Goal: Transaction & Acquisition: Purchase product/service

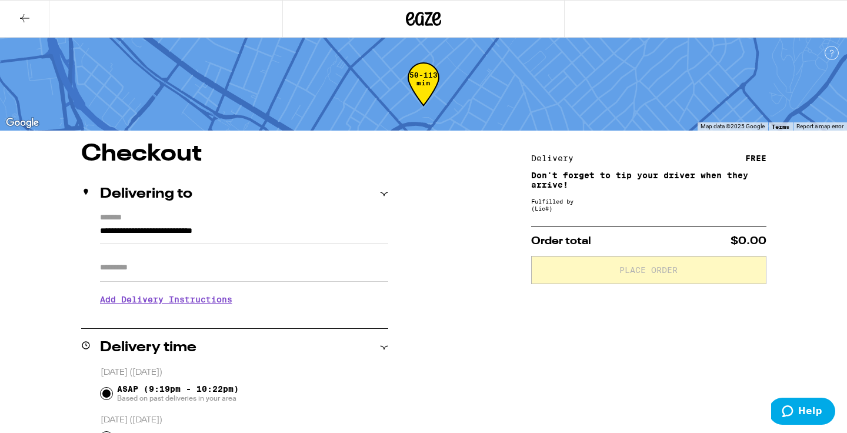
click at [431, 19] on icon at bounding box center [423, 18] width 35 height 21
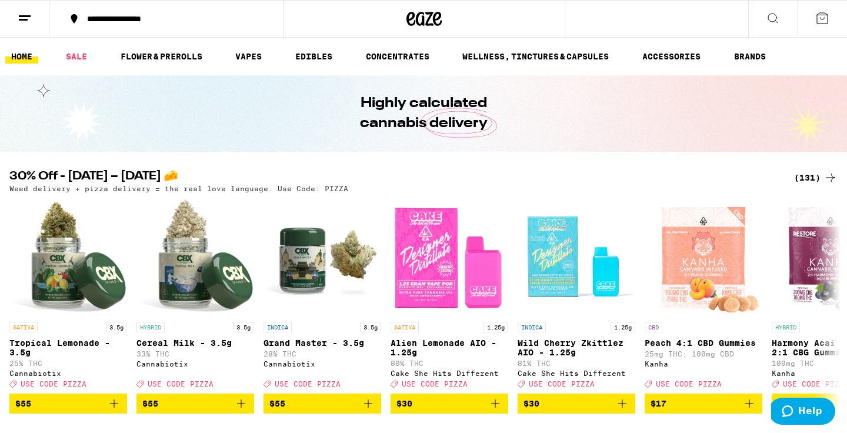
click at [824, 178] on icon at bounding box center [830, 178] width 14 height 14
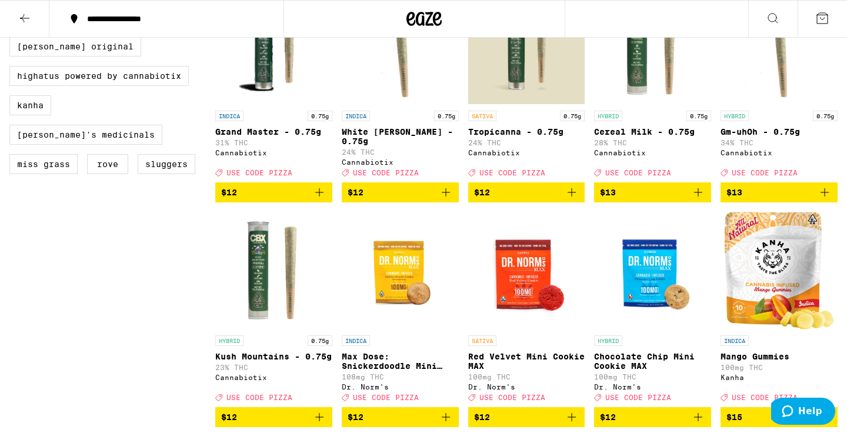
scroll to position [848, 0]
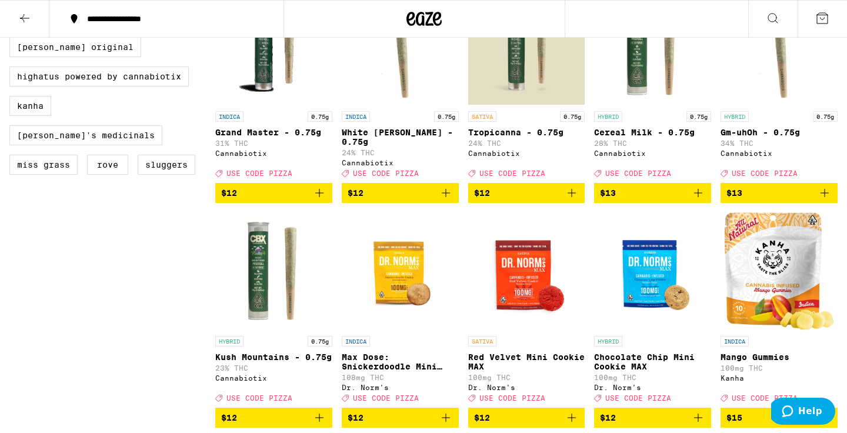
click at [575, 200] on icon "Add to bag" at bounding box center [572, 193] width 14 height 14
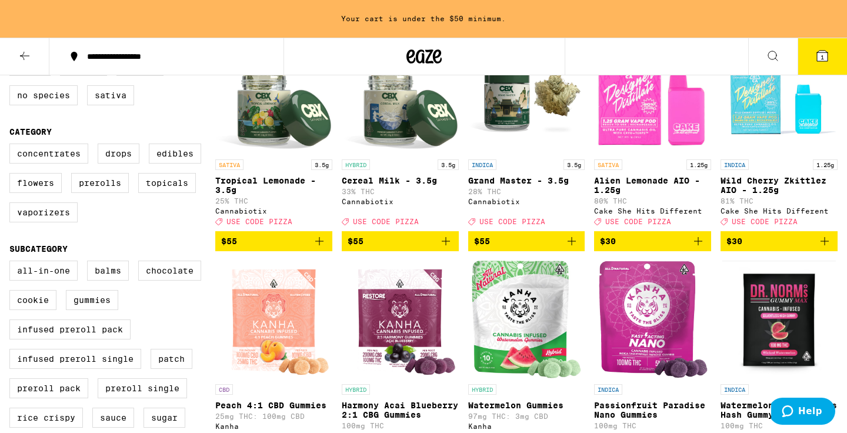
scroll to position [163, 0]
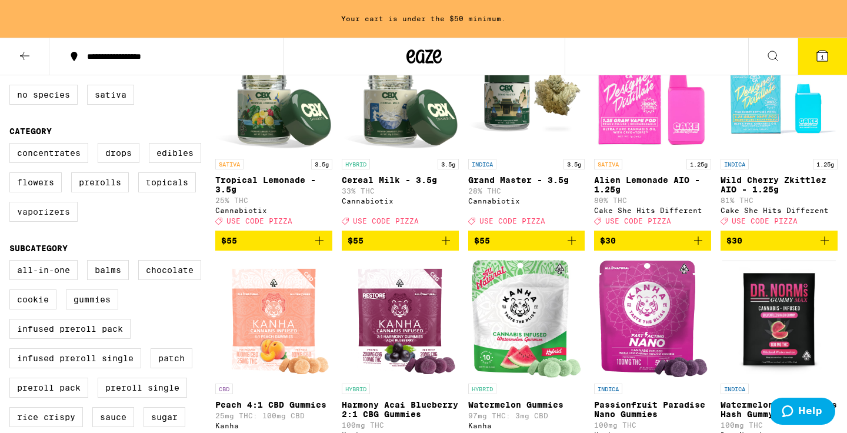
click at [45, 222] on label "Vaporizers" at bounding box center [43, 212] width 68 height 20
click at [12, 145] on input "Vaporizers" at bounding box center [12, 145] width 1 height 1
checkbox input "true"
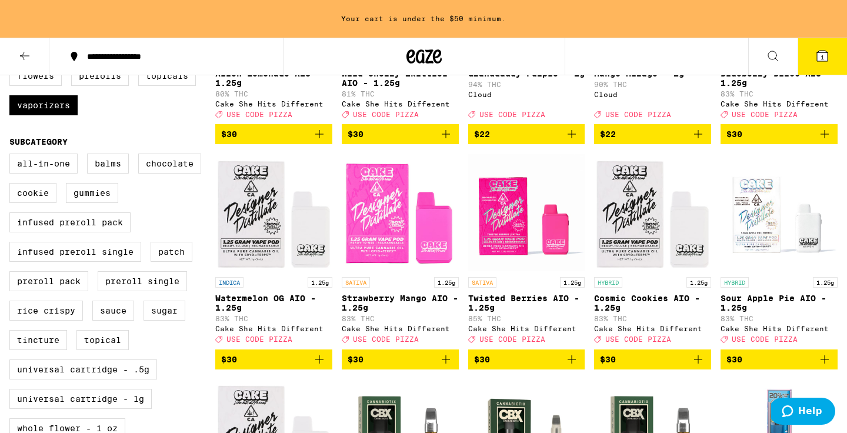
scroll to position [289, 0]
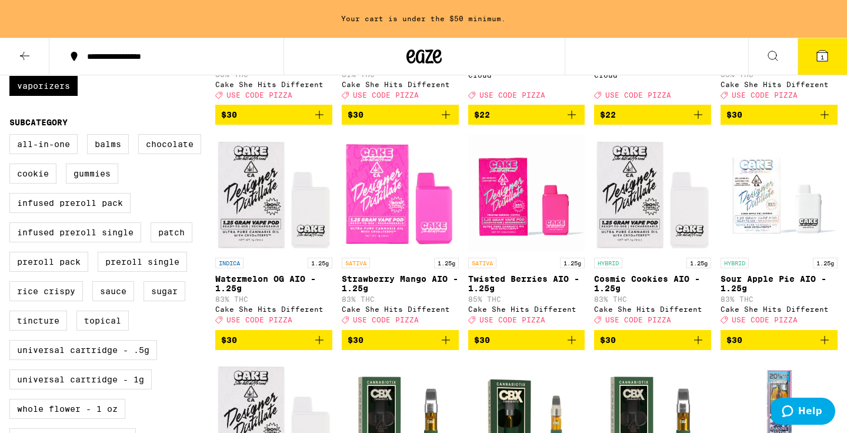
click at [442, 347] on icon "Add to bag" at bounding box center [446, 340] width 14 height 14
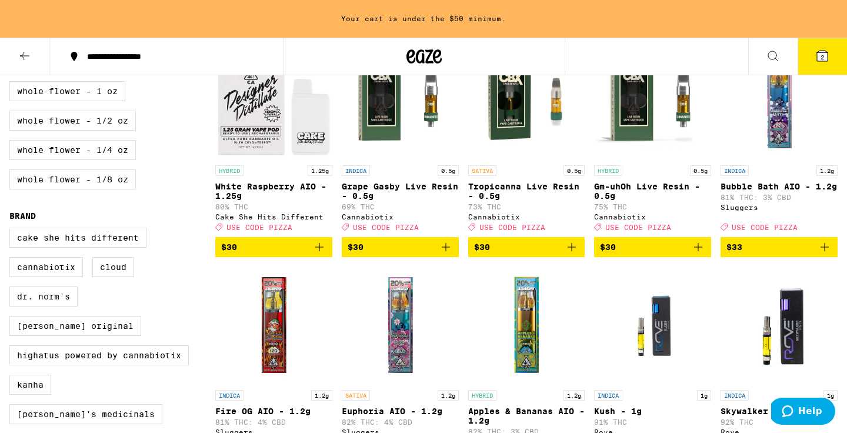
scroll to position [605, 0]
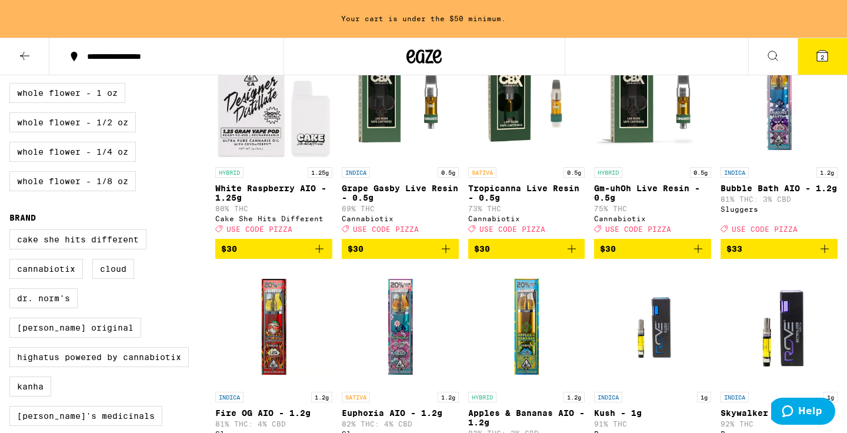
click at [777, 123] on img "Open page for Bubble Bath AIO - 1.2g from Sluggers" at bounding box center [778, 103] width 117 height 118
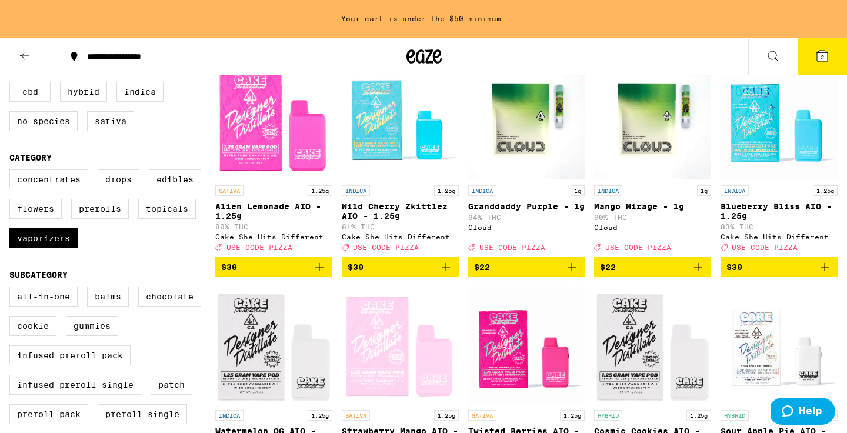
scroll to position [138, 0]
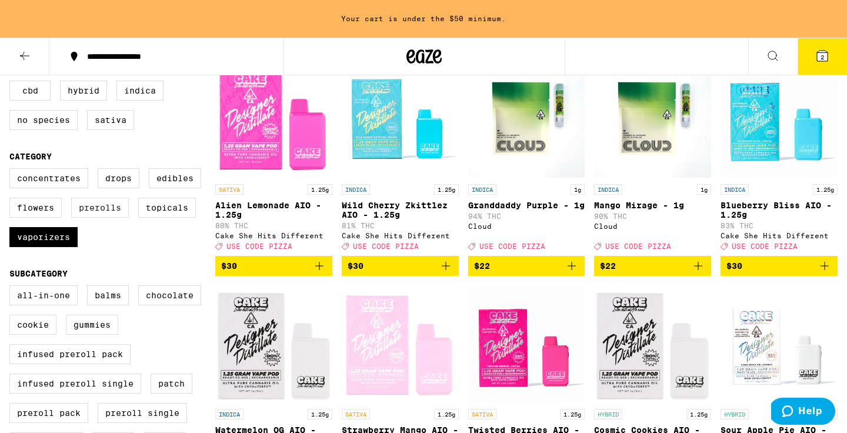
click at [111, 215] on label "Prerolls" at bounding box center [100, 208] width 58 height 20
click at [12, 171] on input "Prerolls" at bounding box center [12, 170] width 1 height 1
checkbox input "true"
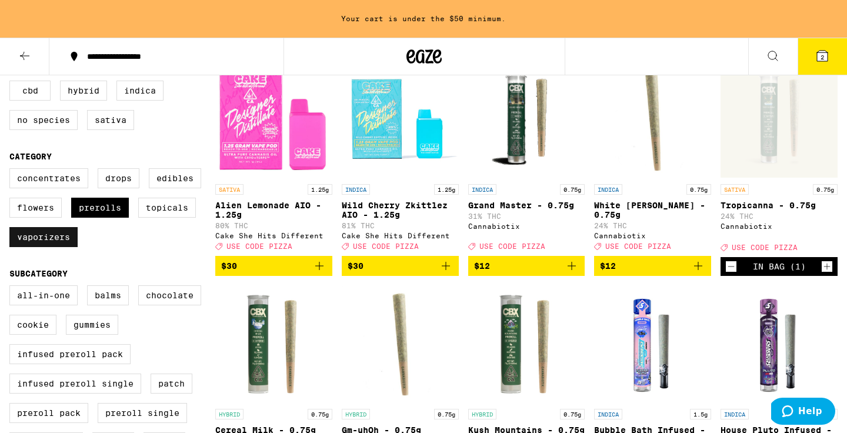
click at [59, 240] on label "Vaporizers" at bounding box center [43, 237] width 68 height 20
click at [12, 171] on input "Vaporizers" at bounding box center [12, 170] width 1 height 1
checkbox input "false"
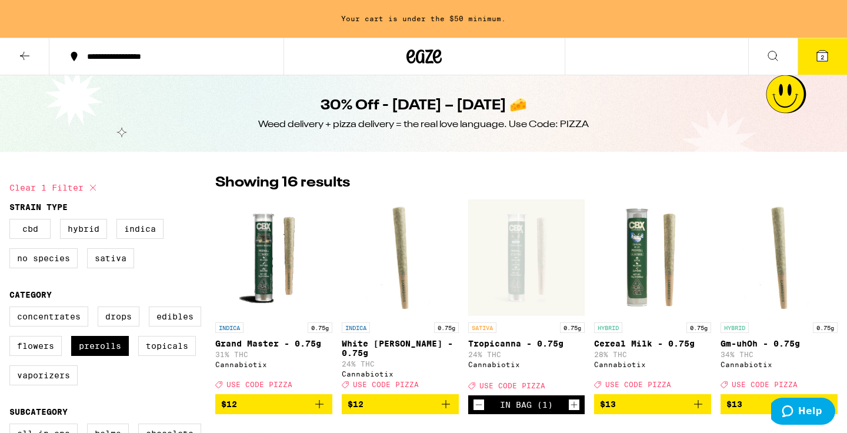
click at [22, 54] on icon at bounding box center [25, 56] width 14 height 14
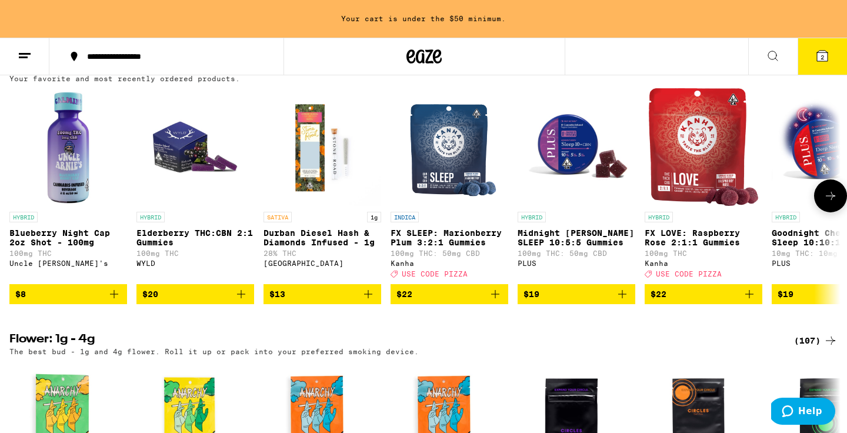
click at [110, 298] on icon "Add to bag" at bounding box center [114, 294] width 8 height 8
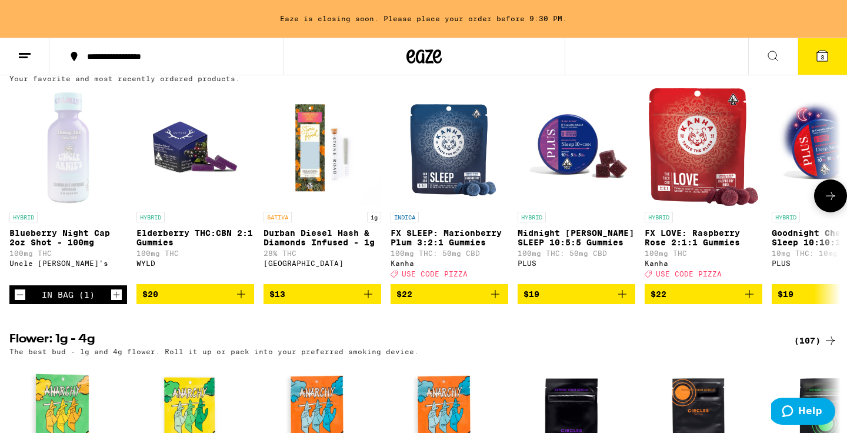
click at [114, 302] on icon "Increment" at bounding box center [116, 295] width 11 height 14
click at [111, 302] on icon "Increment" at bounding box center [116, 295] width 11 height 14
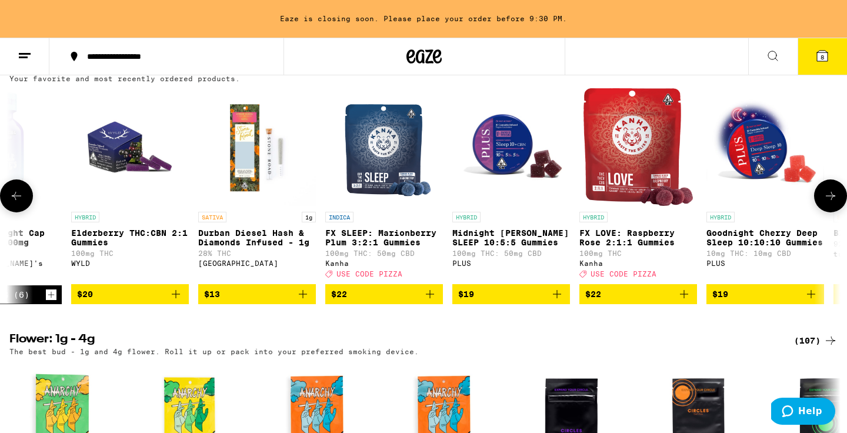
scroll to position [0, 81]
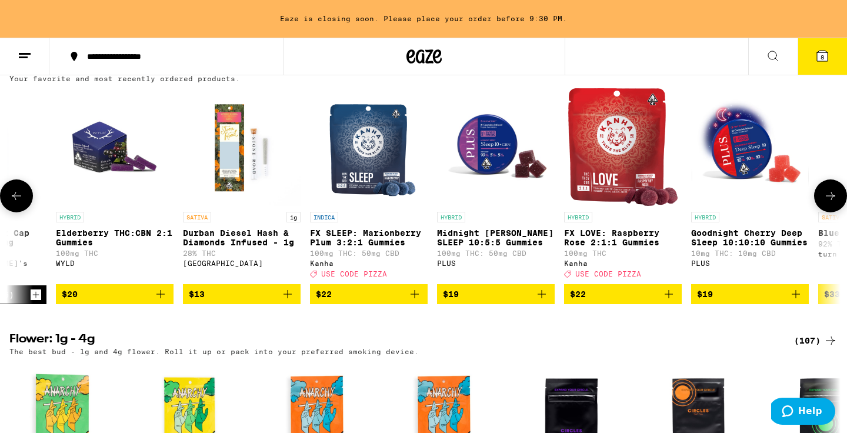
click at [541, 298] on icon "Add to bag" at bounding box center [541, 294] width 8 height 8
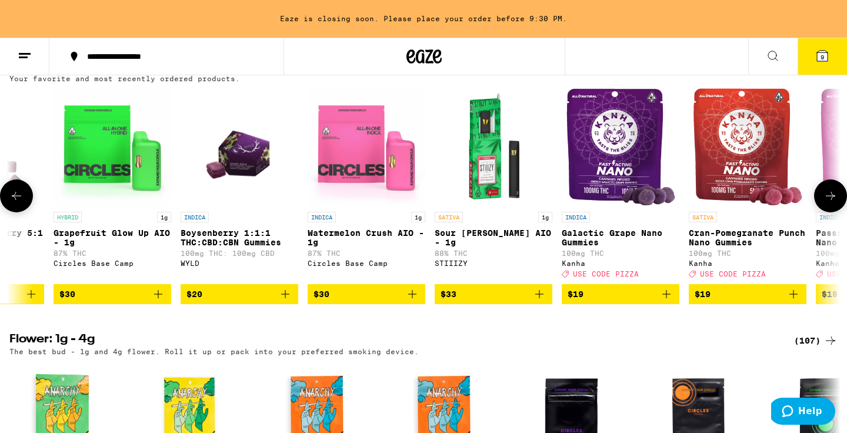
scroll to position [0, 0]
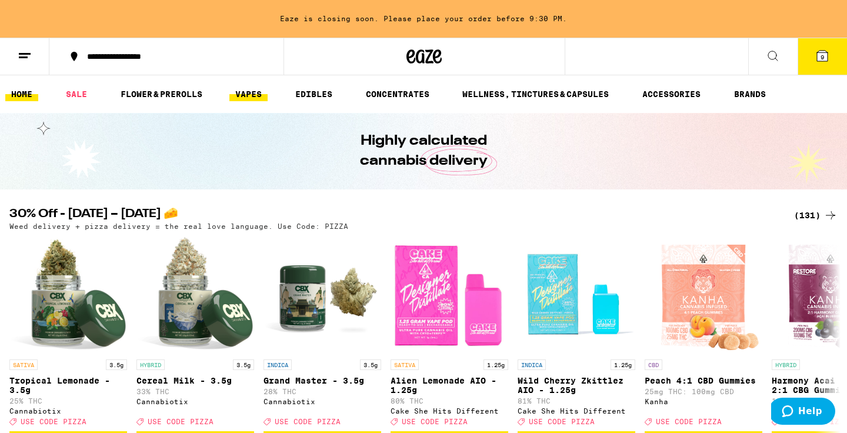
click at [247, 93] on link "VAPES" at bounding box center [248, 94] width 38 height 14
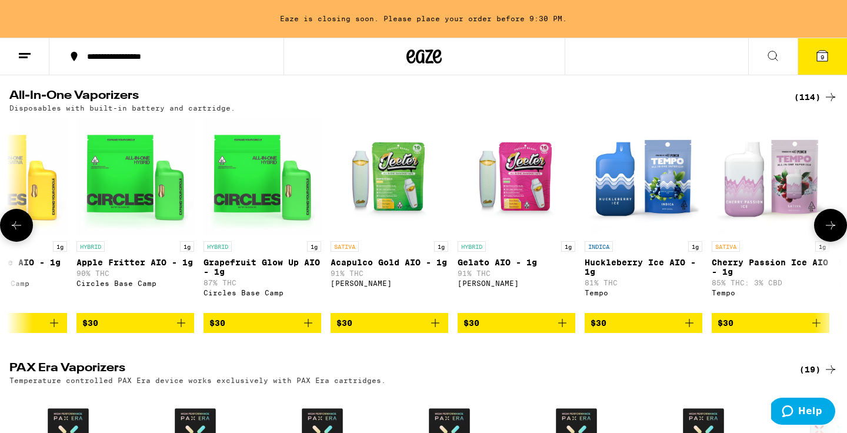
scroll to position [634, 0]
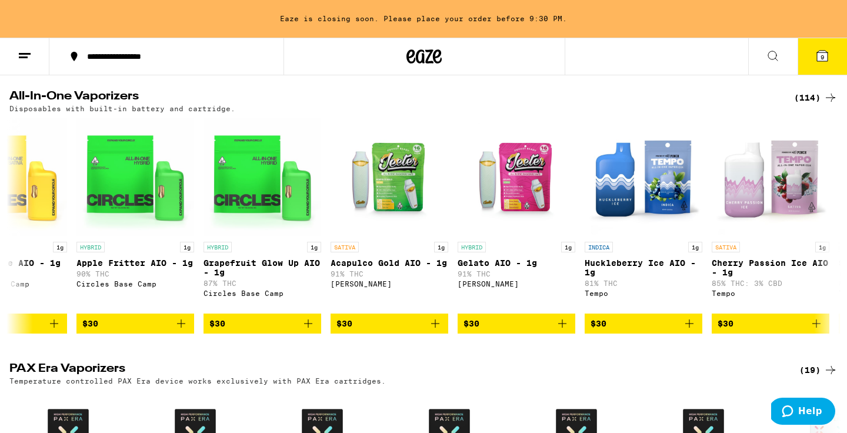
click at [810, 99] on div "(114)" at bounding box center [816, 98] width 44 height 14
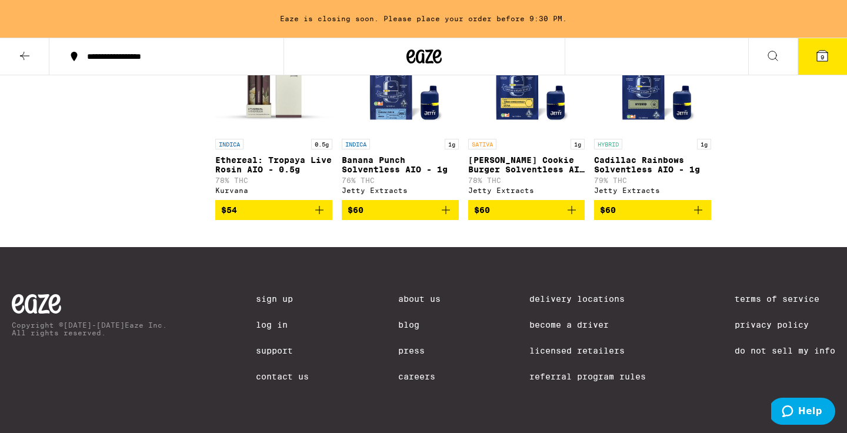
scroll to position [4972, 0]
click at [572, 217] on icon "Add to bag" at bounding box center [572, 210] width 14 height 14
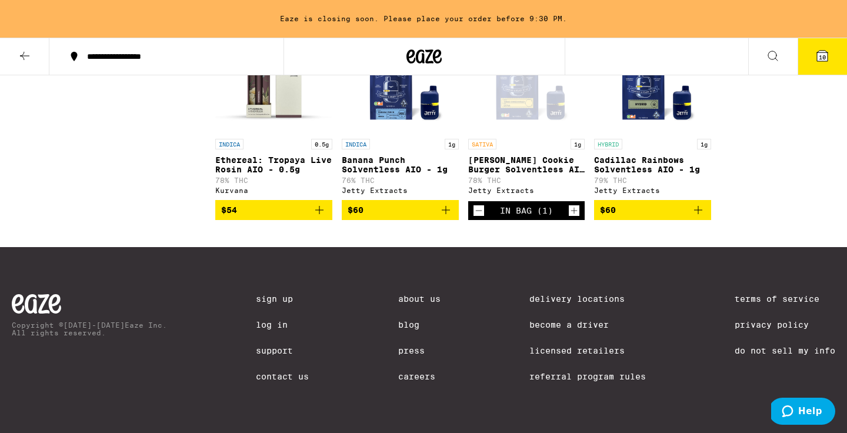
click at [821, 54] on span "10" at bounding box center [822, 57] width 7 height 7
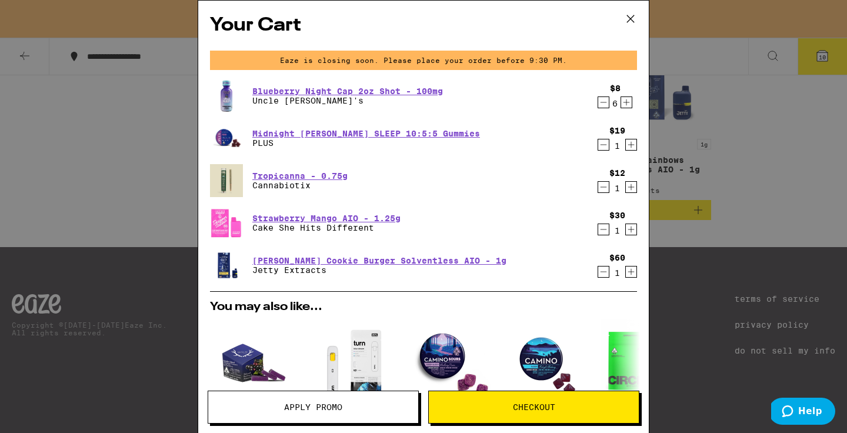
click at [348, 406] on span "Apply Promo" at bounding box center [313, 407] width 210 height 8
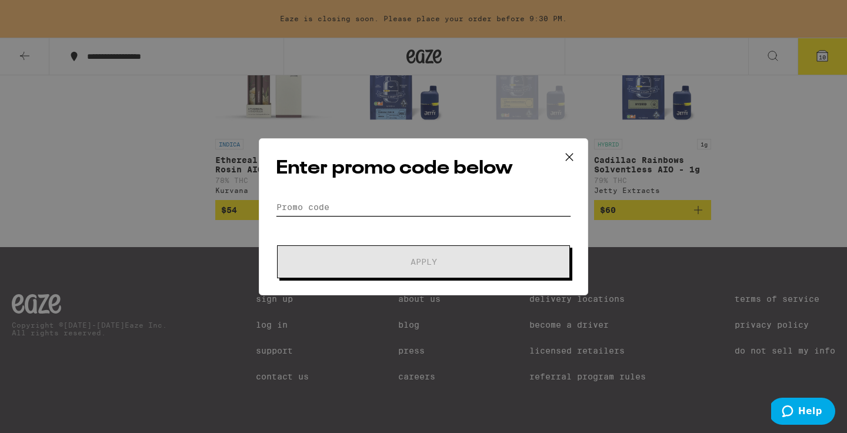
click at [300, 204] on input "Promo Code" at bounding box center [423, 207] width 295 height 18
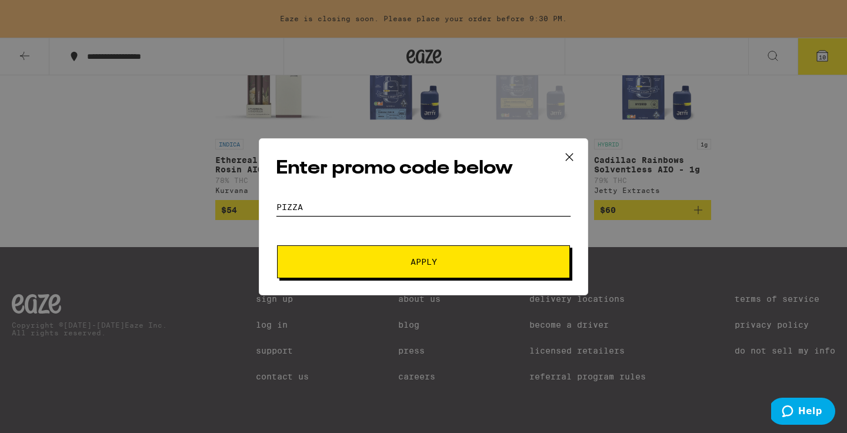
type input "pizza"
click at [398, 258] on span "Apply" at bounding box center [424, 262] width 212 height 8
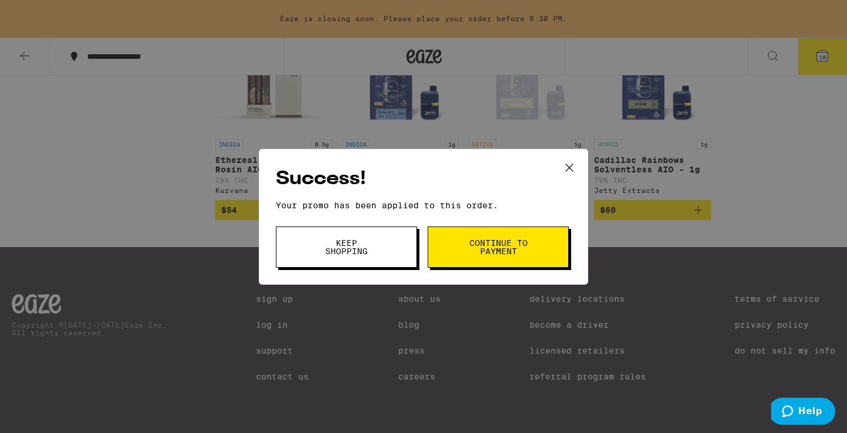
click at [496, 244] on span "Continue to payment" at bounding box center [498, 247] width 60 height 16
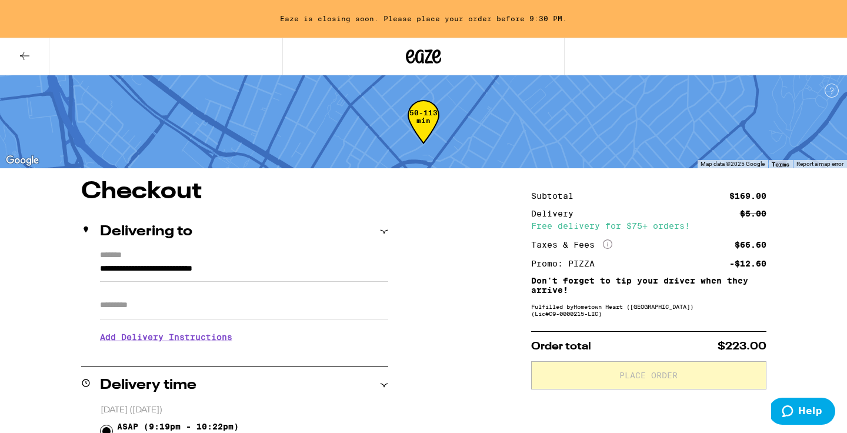
click at [21, 55] on icon at bounding box center [24, 56] width 9 height 8
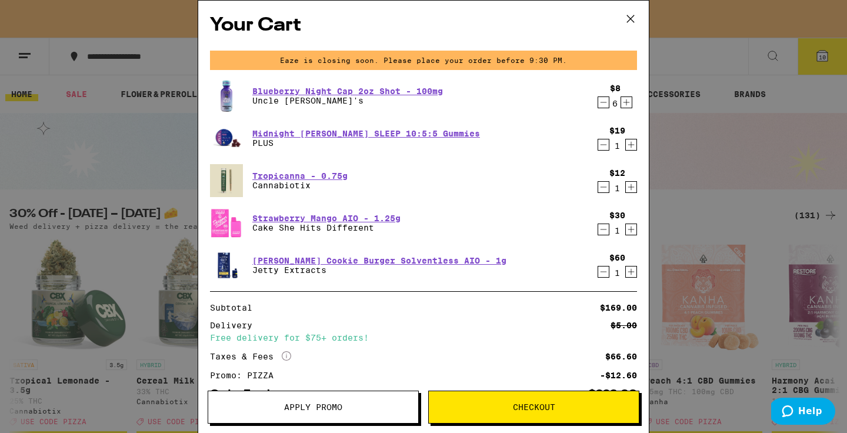
click at [602, 271] on icon "Decrement" at bounding box center [603, 272] width 11 height 14
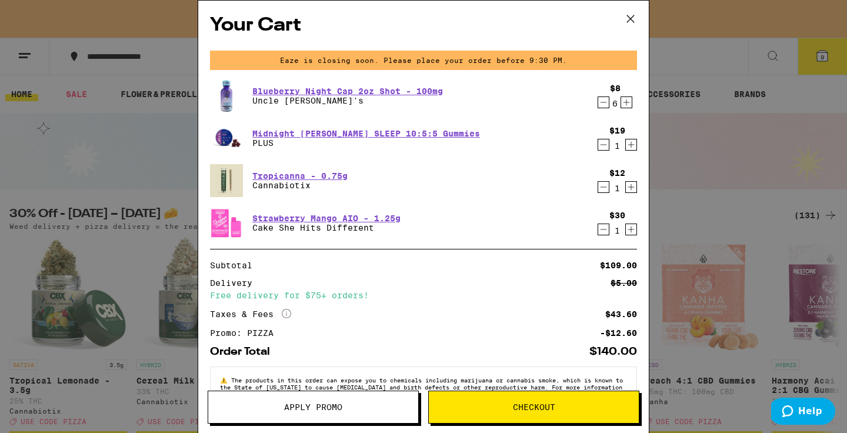
click at [542, 409] on span "Checkout" at bounding box center [534, 407] width 42 height 8
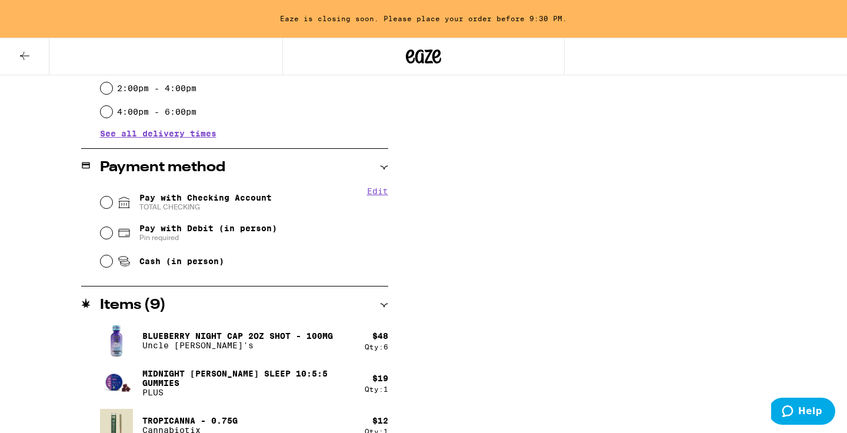
scroll to position [495, 0]
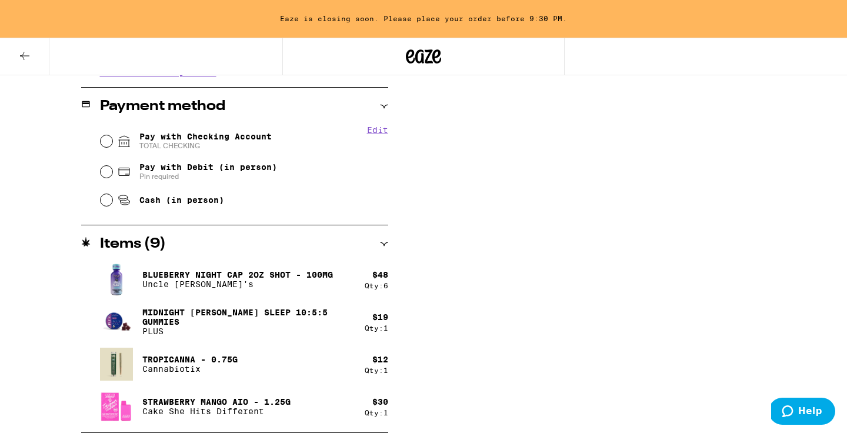
click at [236, 140] on span "Pay with Checking Account TOTAL CHECKING" at bounding box center [205, 141] width 132 height 19
click at [112, 140] on input "Pay with Checking Account TOTAL CHECKING" at bounding box center [107, 141] width 12 height 12
radio input "true"
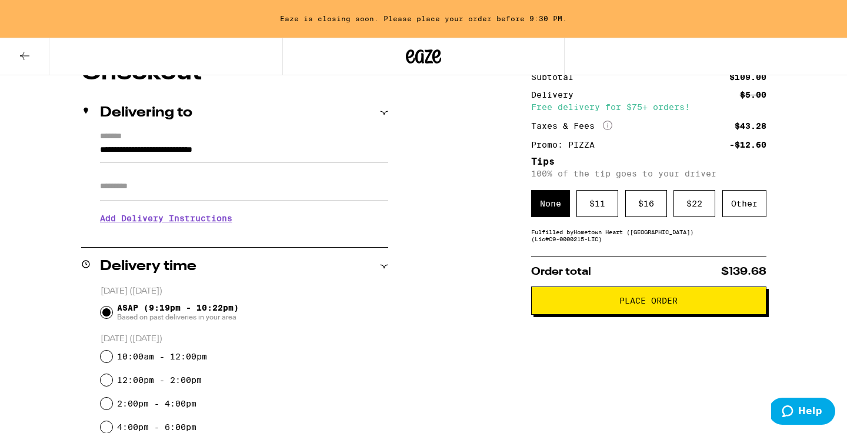
scroll to position [120, 0]
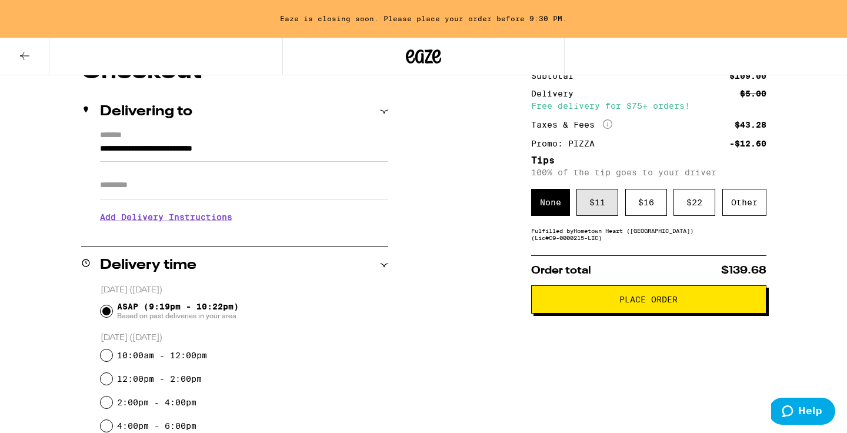
click at [605, 208] on div "$ 11" at bounding box center [597, 202] width 42 height 27
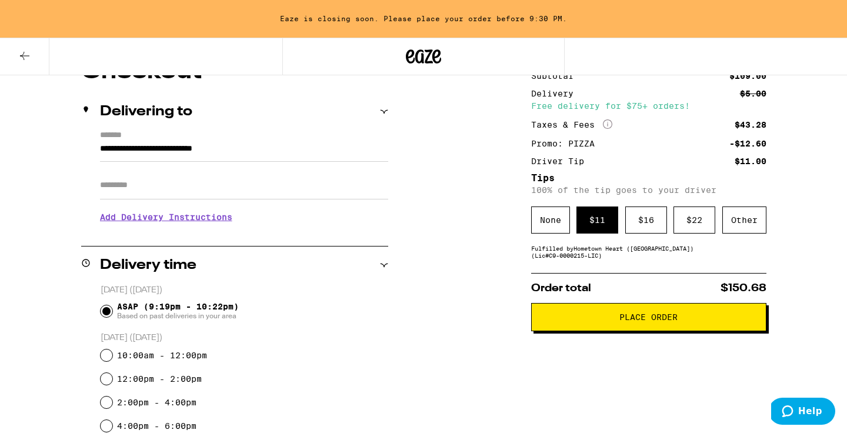
click at [637, 321] on span "Place Order" at bounding box center [648, 317] width 58 height 8
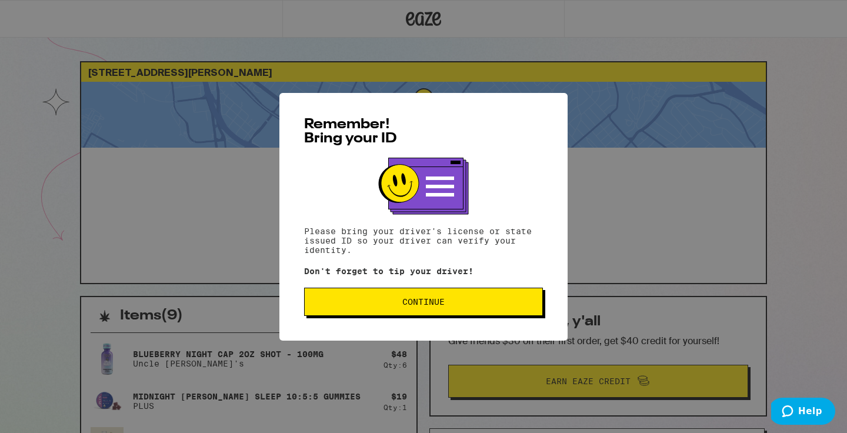
click at [424, 305] on span "Continue" at bounding box center [423, 302] width 42 height 8
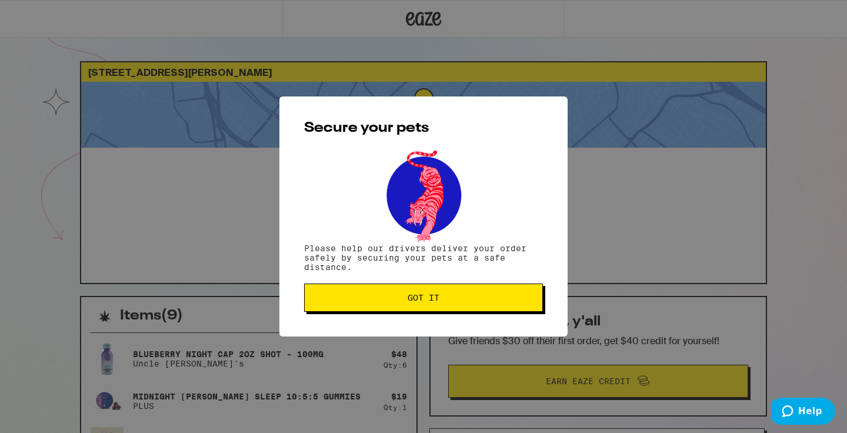
click at [416, 312] on button "Got it" at bounding box center [423, 297] width 239 height 28
